Goal: Task Accomplishment & Management: Manage account settings

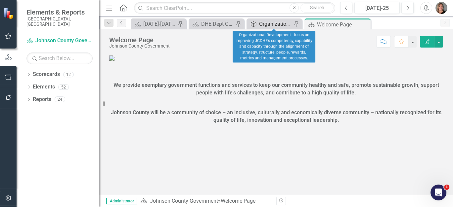
click at [268, 20] on div "Organizational Development - focus on improving JCDHE’s competency, capability …" at bounding box center [275, 24] width 33 height 8
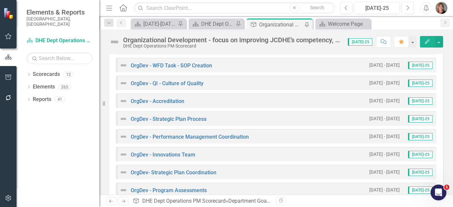
scroll to position [516, 0]
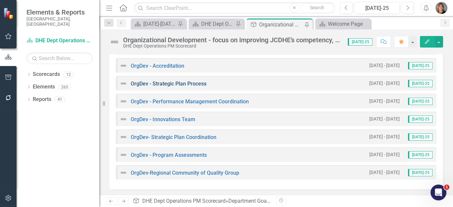
click at [194, 82] on link "OrgDev - Strategic Plan Process" at bounding box center [169, 84] width 76 height 6
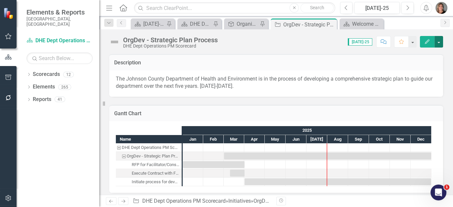
click at [437, 42] on button "button" at bounding box center [438, 42] width 9 height 12
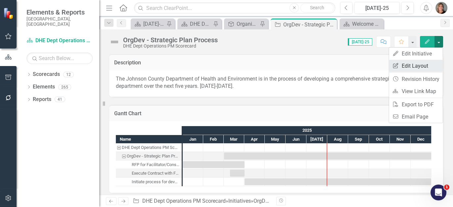
click at [417, 63] on link "Edit Report Edit Layout" at bounding box center [416, 66] width 54 height 12
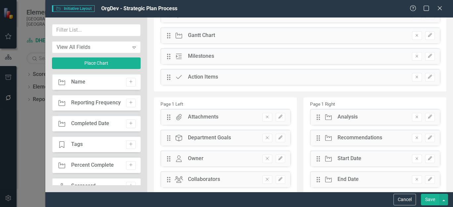
scroll to position [30, 0]
drag, startPoint x: 137, startPoint y: 81, endPoint x: 138, endPoint y: 93, distance: 11.2
click at [138, 93] on div "Initiative Name Add Initiative Reporting Frequency Add Initiative Completed Dat…" at bounding box center [96, 129] width 89 height 111
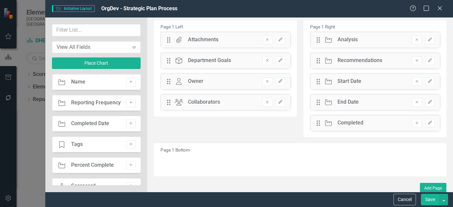
scroll to position [109, 0]
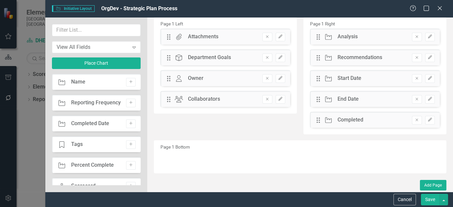
drag, startPoint x: 138, startPoint y: 87, endPoint x: 136, endPoint y: 106, distance: 19.3
click at [136, 106] on div "Initiative Name Add Initiative Reporting Frequency Add Initiative Completed Dat…" at bounding box center [96, 129] width 89 height 111
drag, startPoint x: 136, startPoint y: 84, endPoint x: 138, endPoint y: 110, distance: 26.5
click at [138, 110] on div "Initiative Name Add Initiative Reporting Frequency Add Initiative Completed Dat…" at bounding box center [96, 129] width 89 height 111
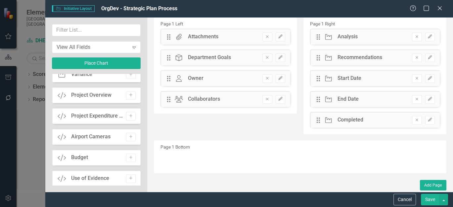
scroll to position [450, 0]
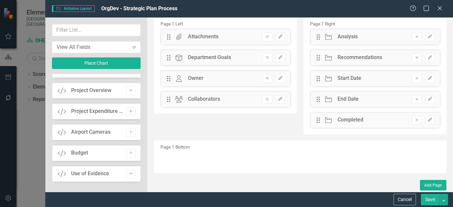
click at [133, 110] on button "Add" at bounding box center [131, 111] width 10 height 9
click at [128, 90] on icon "Add" at bounding box center [130, 91] width 5 height 4
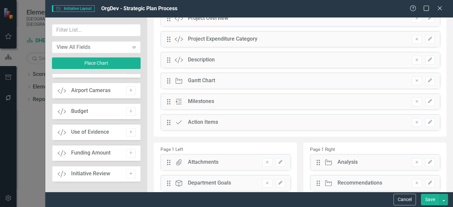
scroll to position [0, 0]
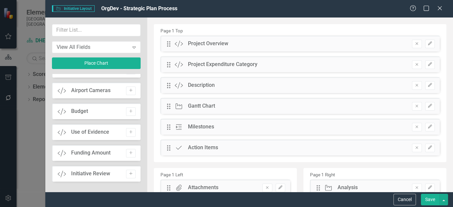
click at [427, 198] on button "Save" at bounding box center [429, 200] width 19 height 12
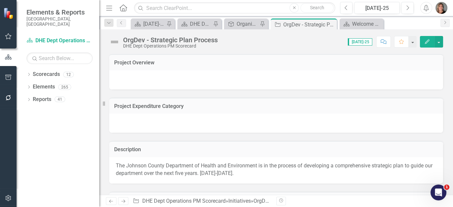
click at [314, 103] on h3 "Project Expenditure Category" at bounding box center [276, 106] width 324 height 6
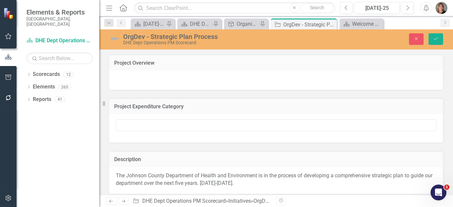
click at [313, 108] on h3 "Project Expenditure Category" at bounding box center [276, 107] width 324 height 6
drag, startPoint x: 313, startPoint y: 108, endPoint x: 307, endPoint y: 126, distance: 18.8
click at [307, 126] on div "Project Expenditure Category" at bounding box center [276, 120] width 334 height 45
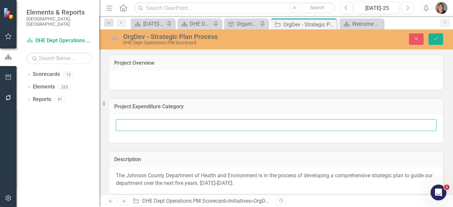
click at [307, 126] on input "text" at bounding box center [276, 125] width 320 height 12
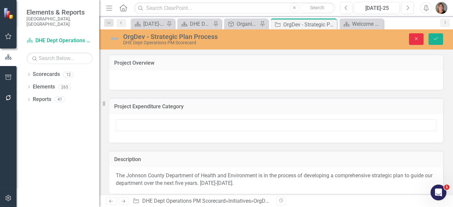
click at [416, 37] on icon "Close" at bounding box center [416, 38] width 6 height 5
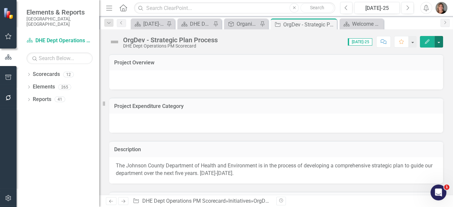
click at [438, 41] on button "button" at bounding box center [438, 42] width 9 height 12
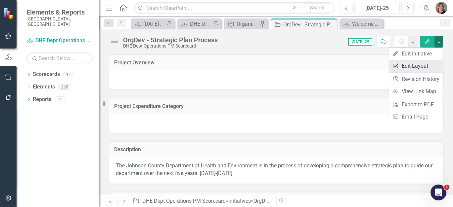
click at [416, 62] on link "Edit Report Edit Layout" at bounding box center [416, 66] width 54 height 12
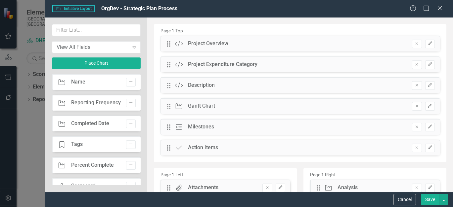
click at [414, 63] on icon "Remove" at bounding box center [416, 64] width 5 height 4
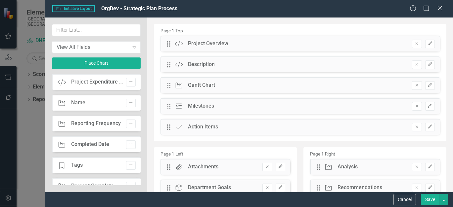
click at [415, 43] on icon "button" at bounding box center [416, 44] width 3 height 3
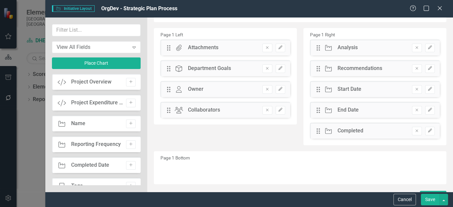
scroll to position [109, 0]
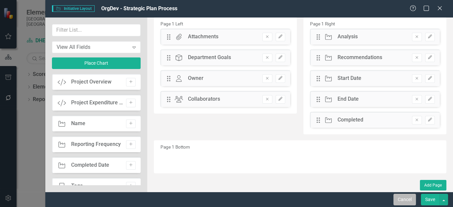
click at [402, 199] on button "Cancel" at bounding box center [404, 200] width 22 height 12
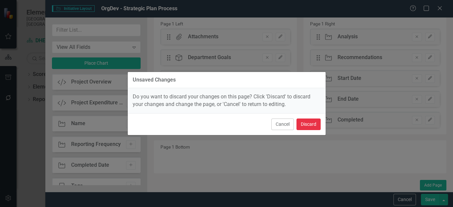
click at [307, 123] on button "Discard" at bounding box center [308, 125] width 24 height 12
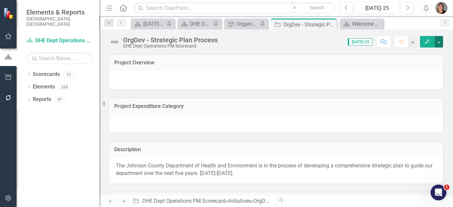
click at [440, 42] on button "button" at bounding box center [438, 42] width 9 height 12
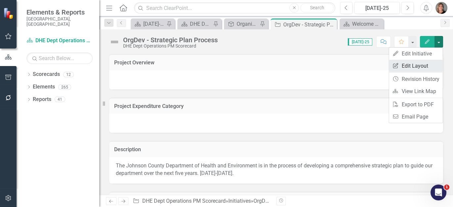
click at [417, 63] on link "Edit Report Edit Layout" at bounding box center [416, 66] width 54 height 12
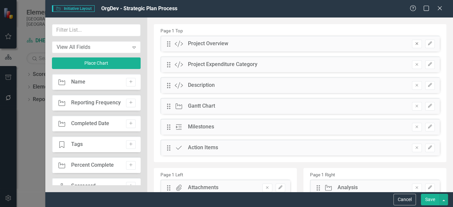
click at [415, 43] on icon "button" at bounding box center [416, 44] width 3 height 3
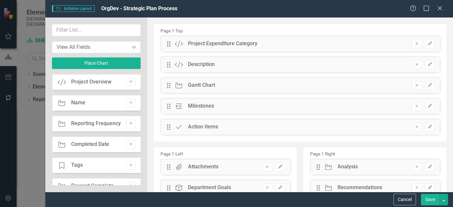
click at [415, 43] on icon "button" at bounding box center [416, 44] width 3 height 3
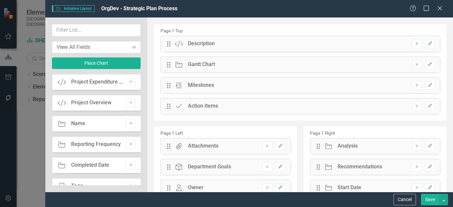
click at [430, 198] on button "Save" at bounding box center [429, 200] width 19 height 12
